Goal: Task Accomplishment & Management: Use online tool/utility

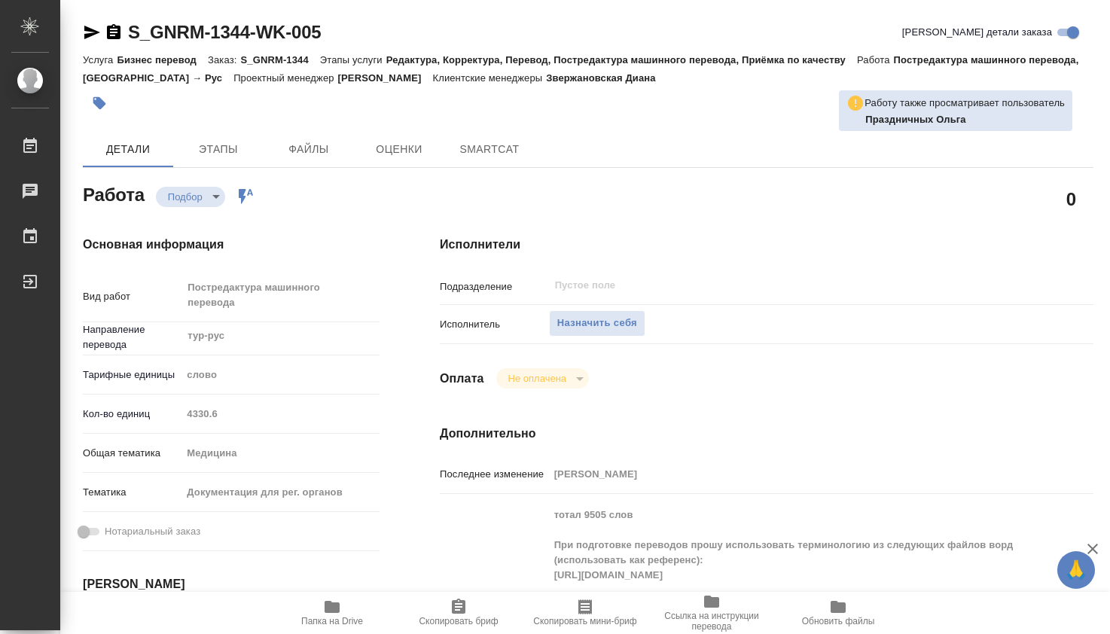
type textarea "x"
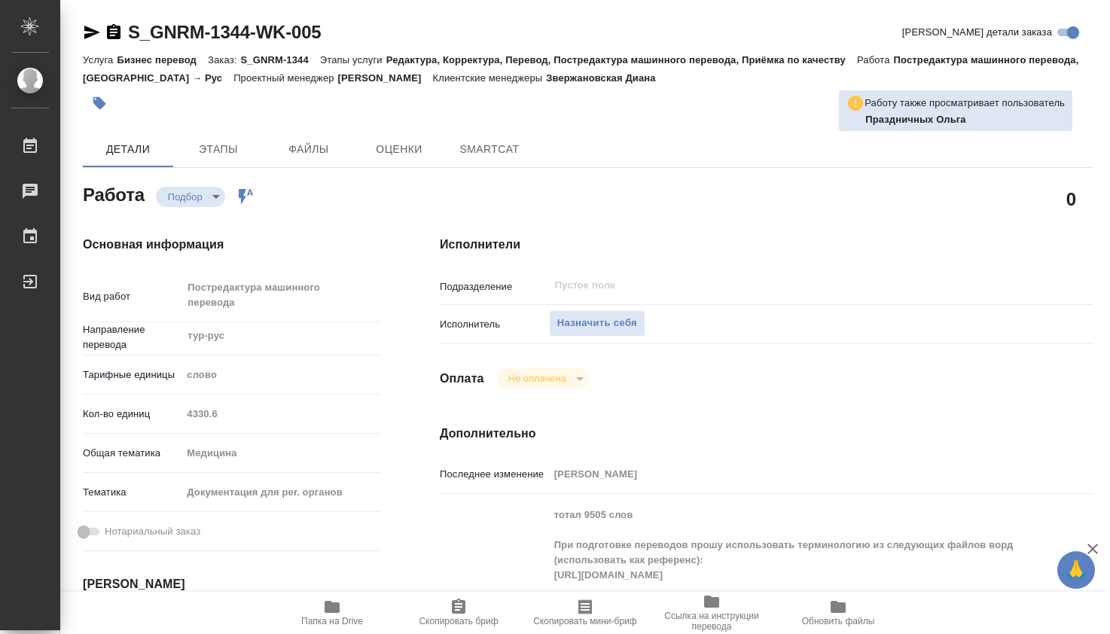
type textarea "x"
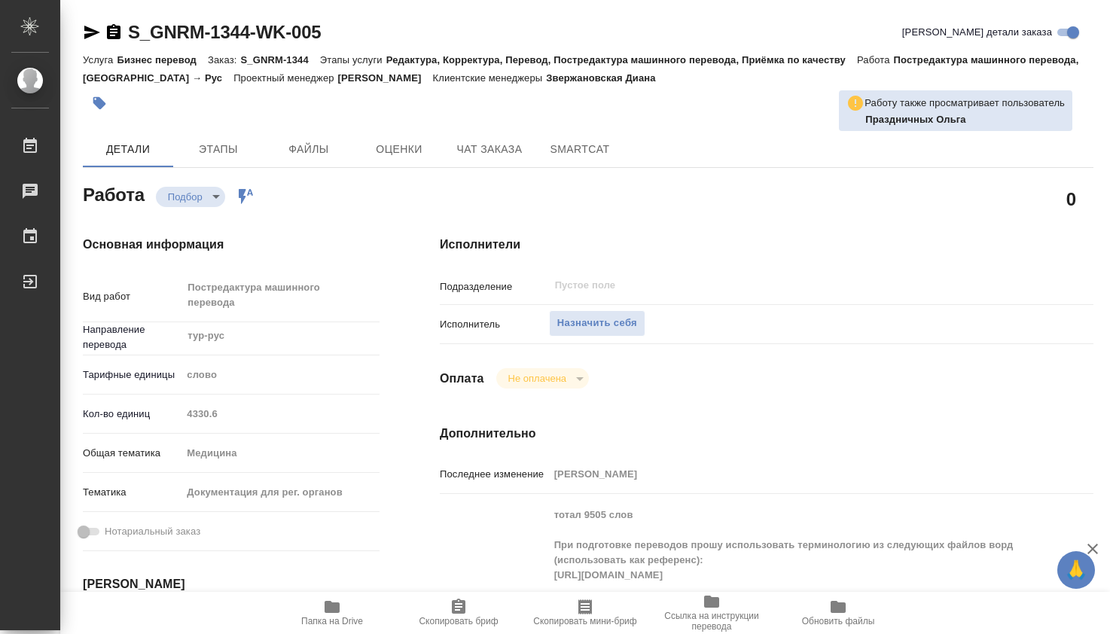
type textarea "x"
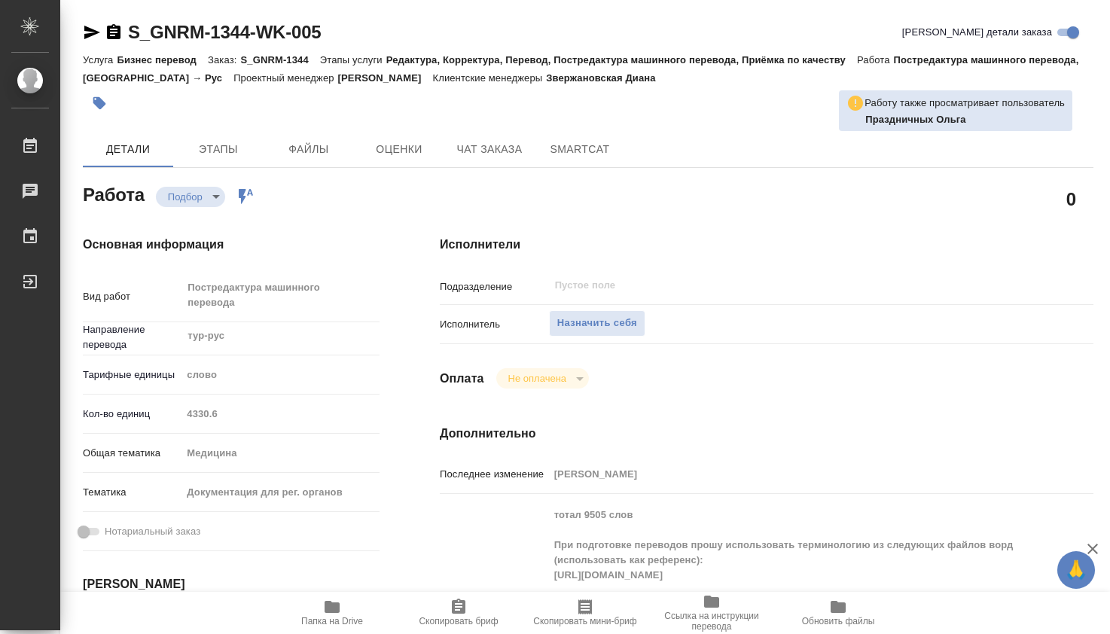
scroll to position [251, 0]
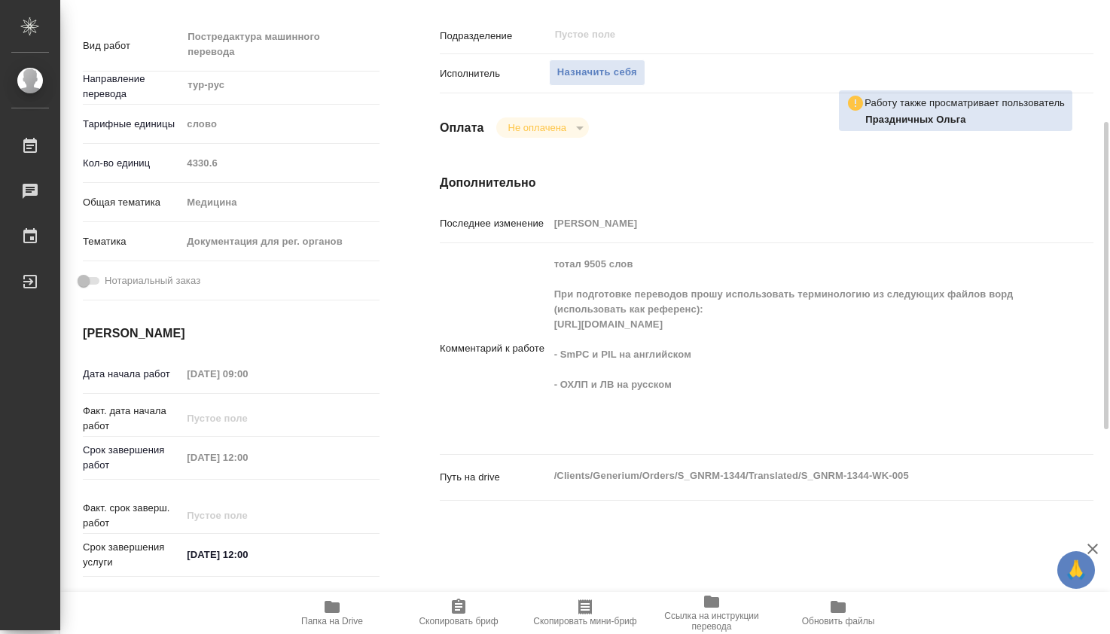
type textarea "x"
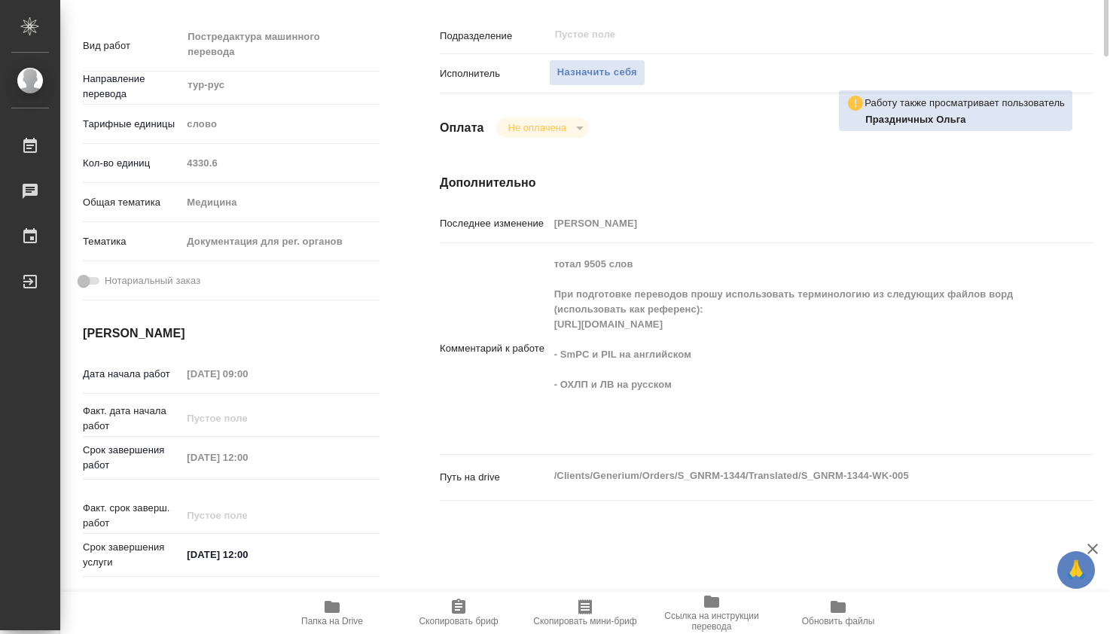
scroll to position [0, 0]
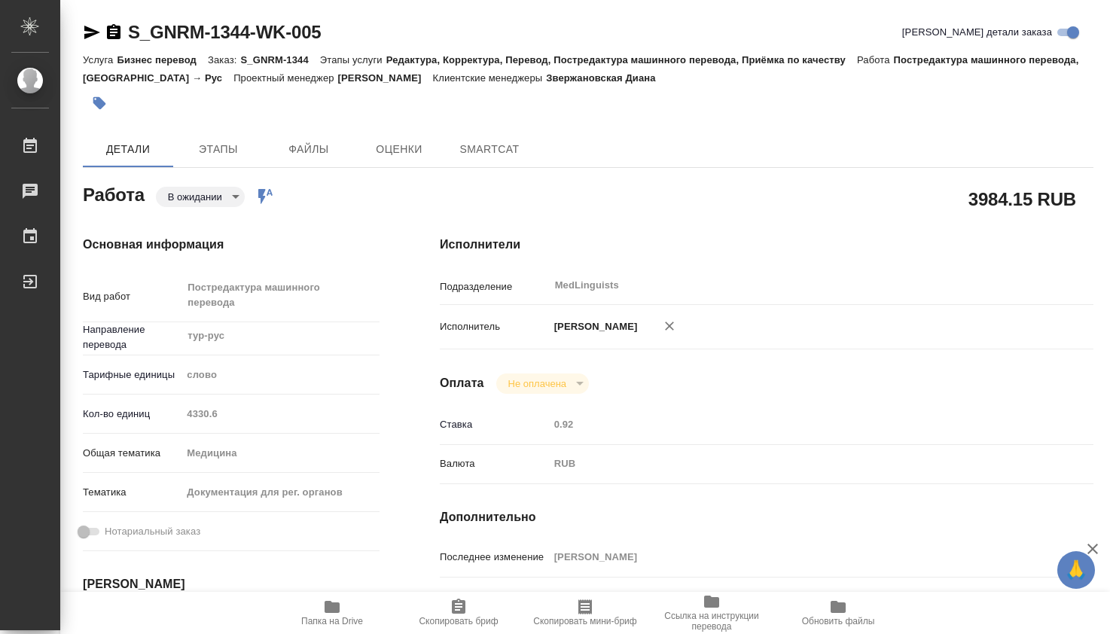
type textarea "x"
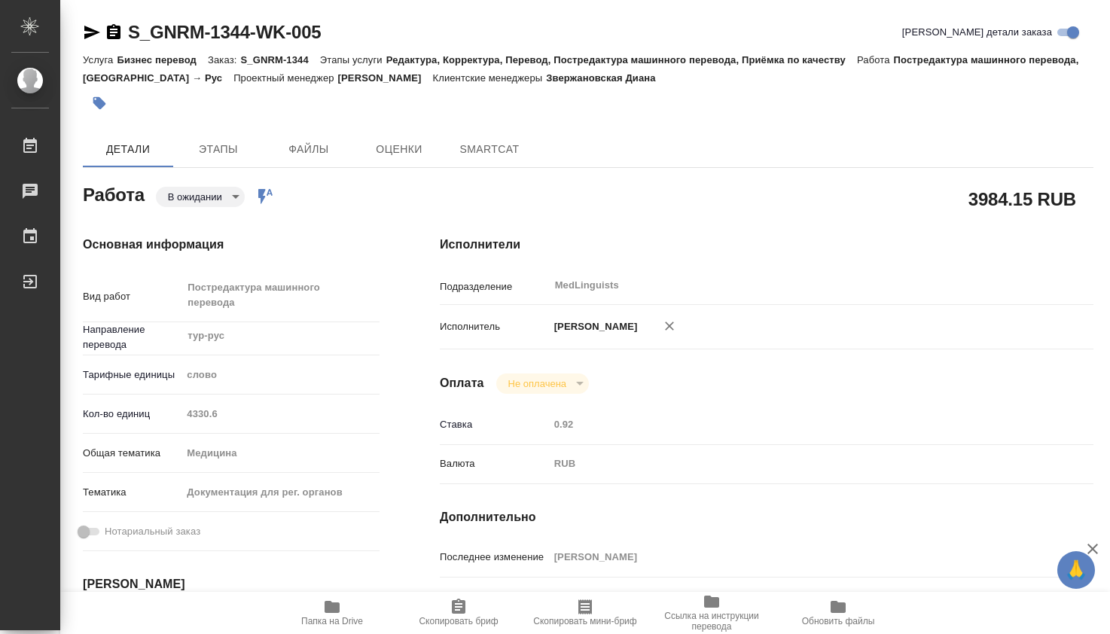
type textarea "x"
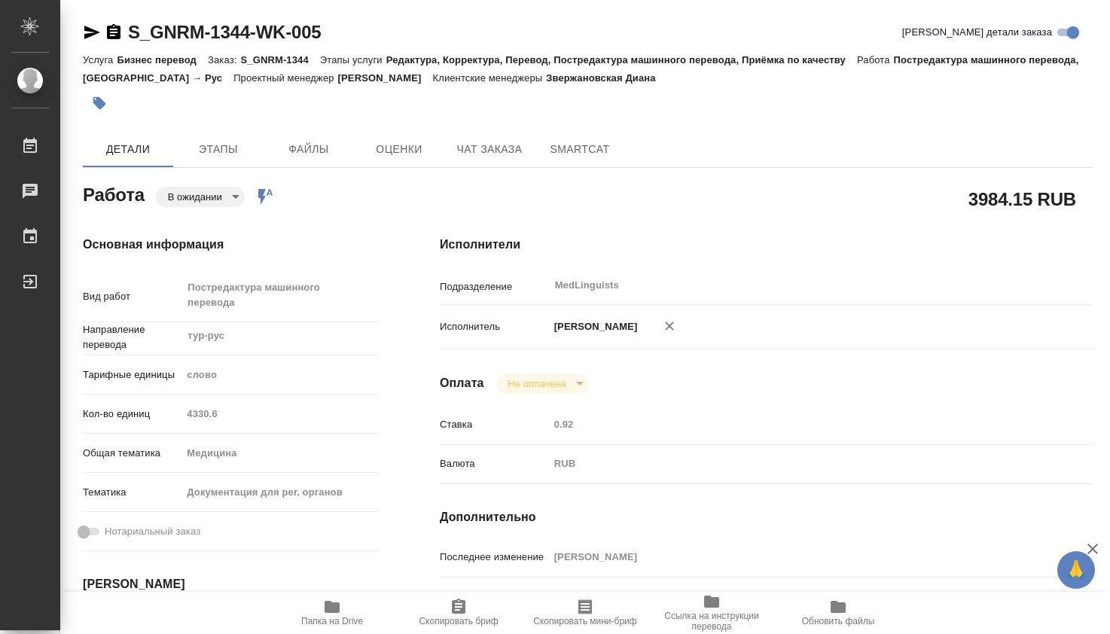
scroll to position [251, 0]
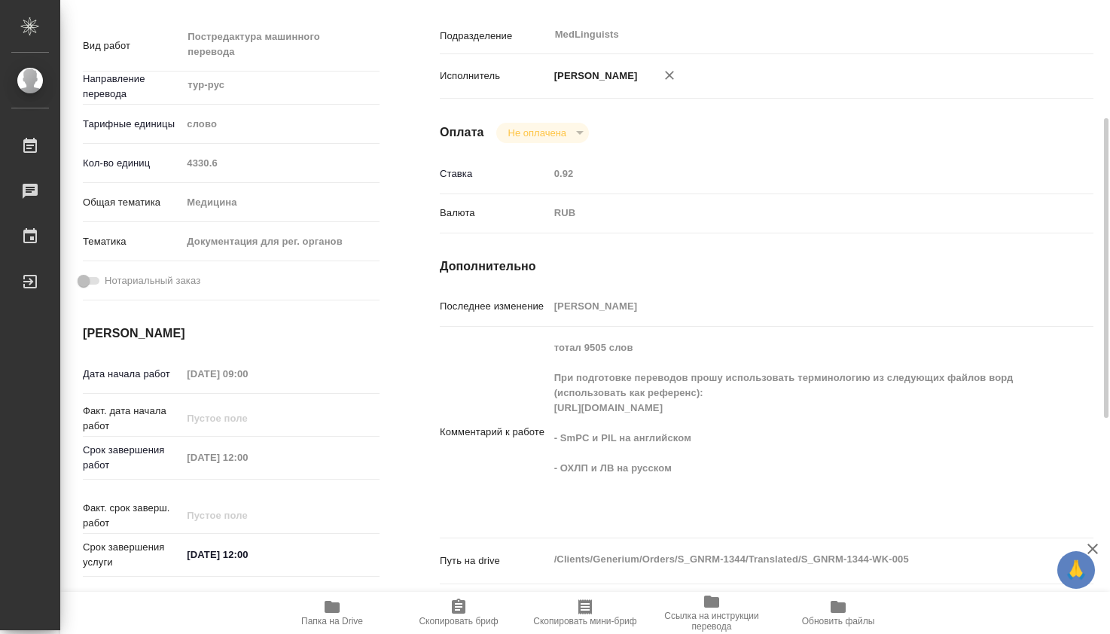
type textarea "x"
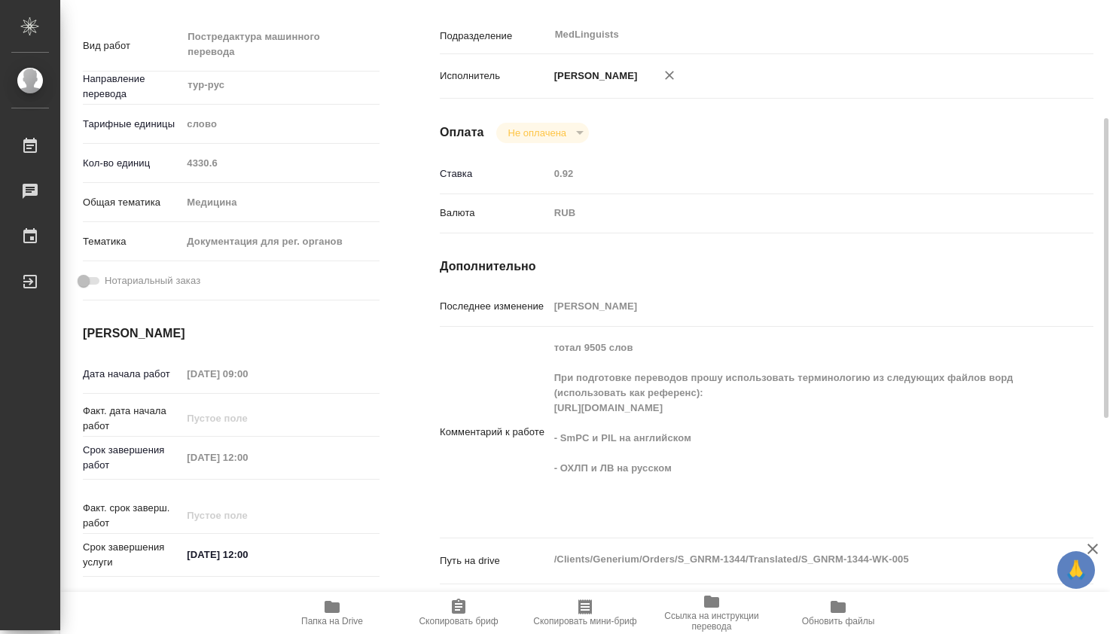
type textarea "x"
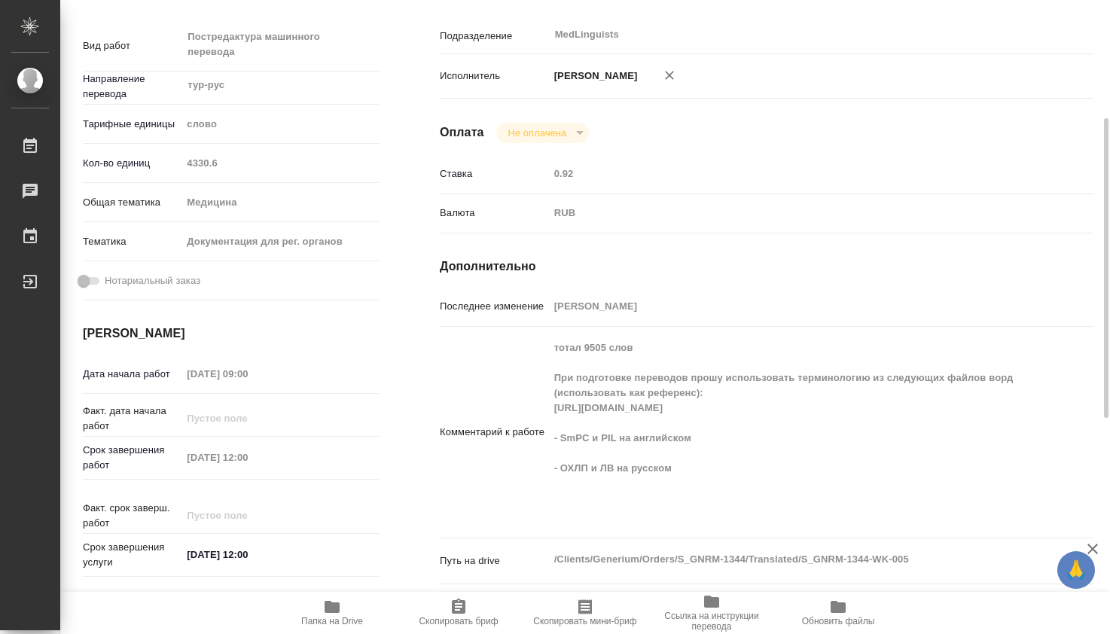
scroll to position [0, 0]
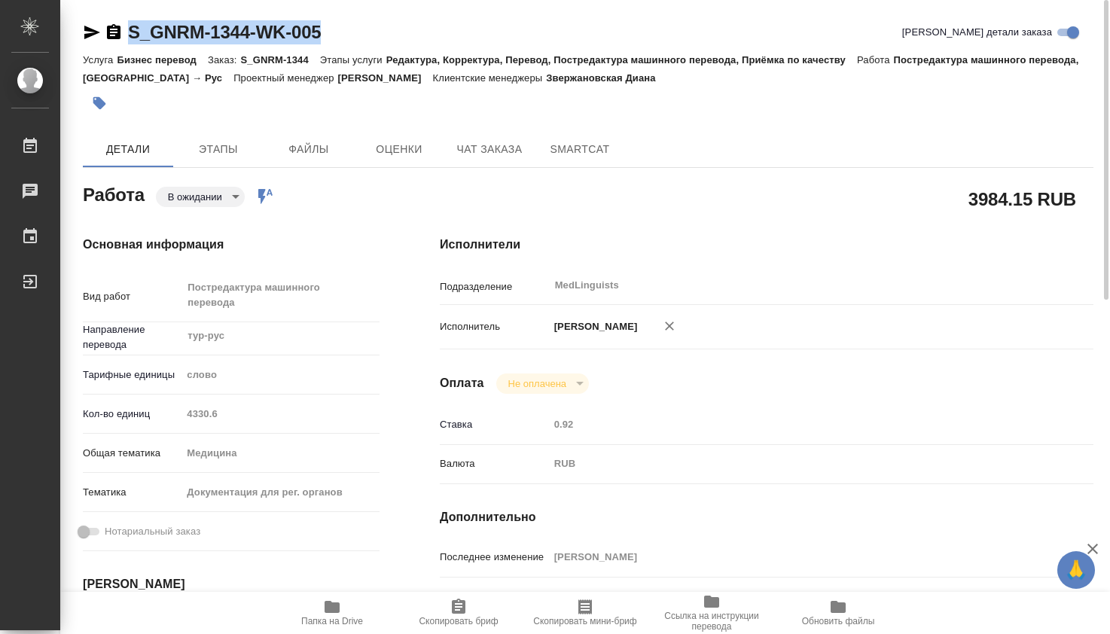
drag, startPoint x: 332, startPoint y: 22, endPoint x: 105, endPoint y: 20, distance: 227.3
click at [105, 20] on div "S_GNRM-1344-WK-005 Кратко детали заказа" at bounding box center [588, 32] width 1010 height 24
copy link "S_GNRM-1344-WK-005"
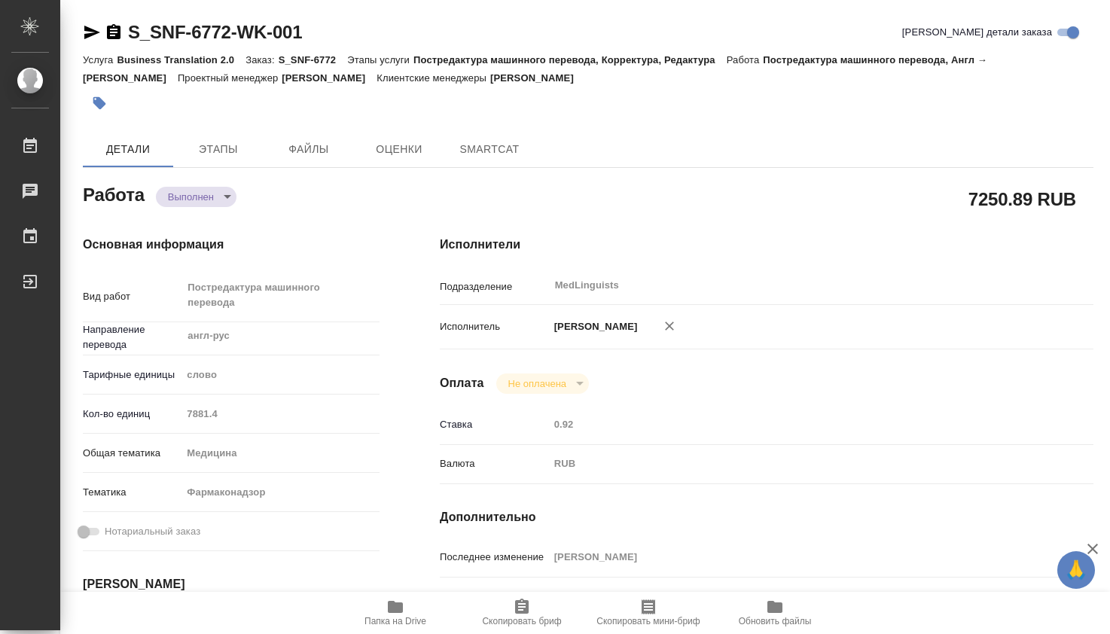
type textarea "x"
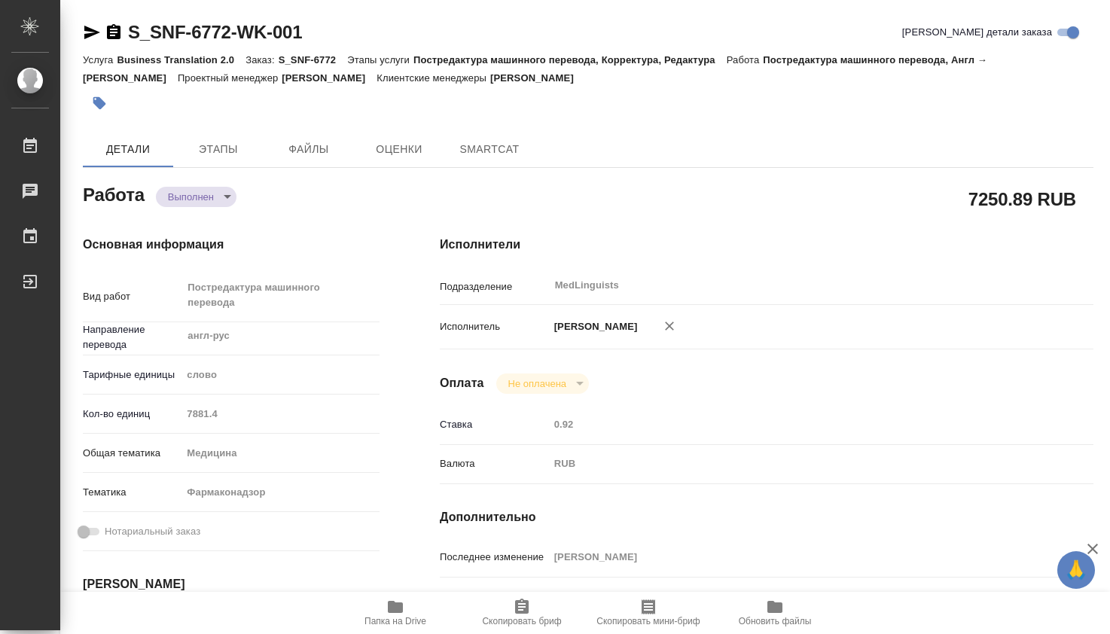
type textarea "x"
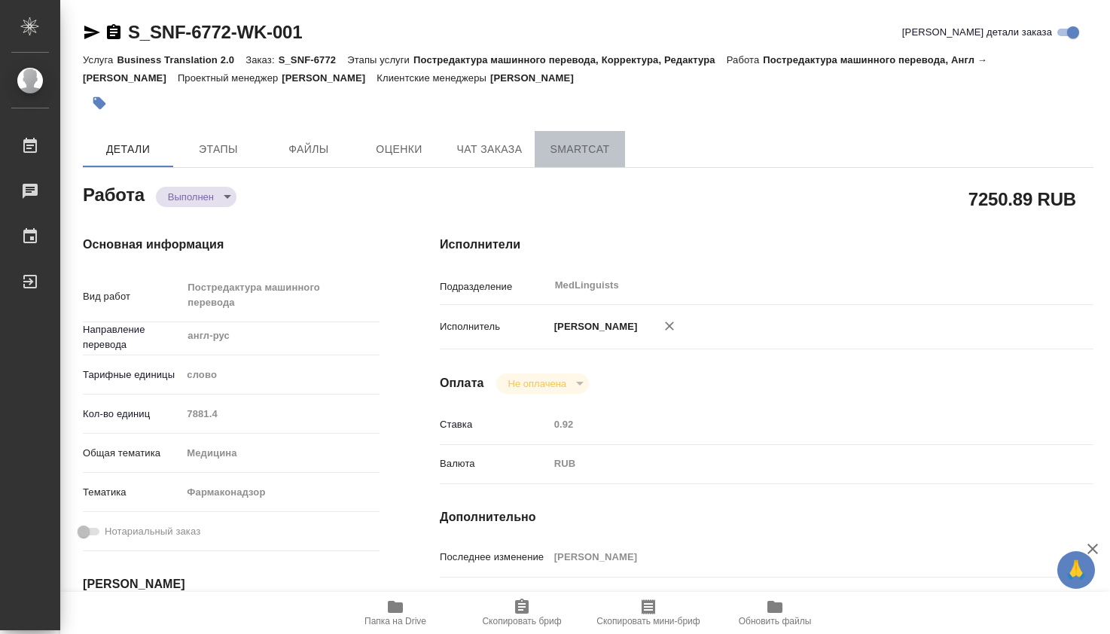
click at [564, 150] on span "SmartCat" at bounding box center [579, 149] width 72 height 19
type textarea "x"
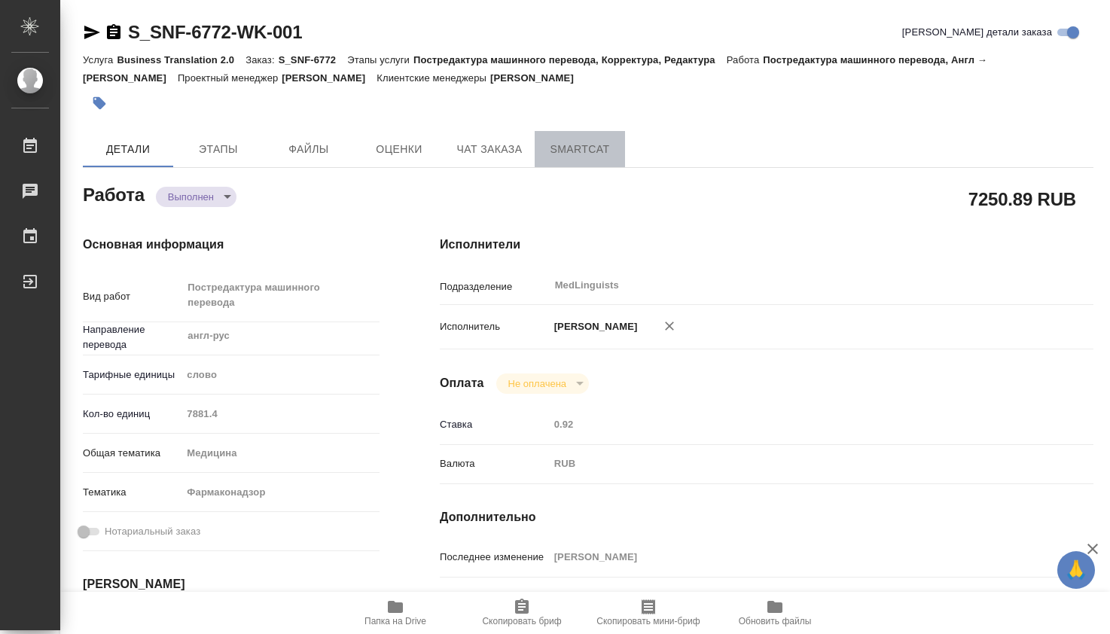
type textarea "x"
